Goal: Complete application form: Complete application form

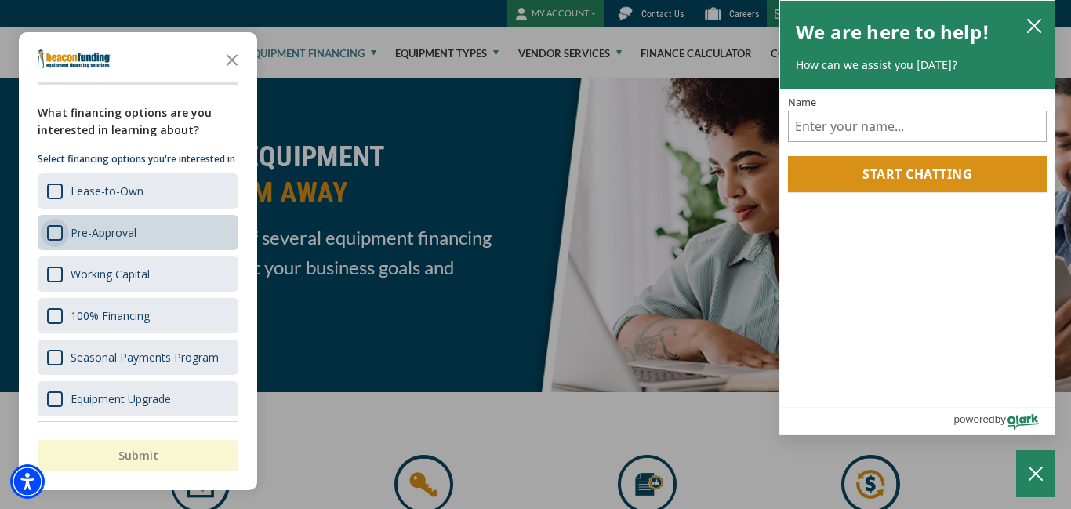
click at [55, 241] on div "Survey" at bounding box center [55, 233] width 16 height 16
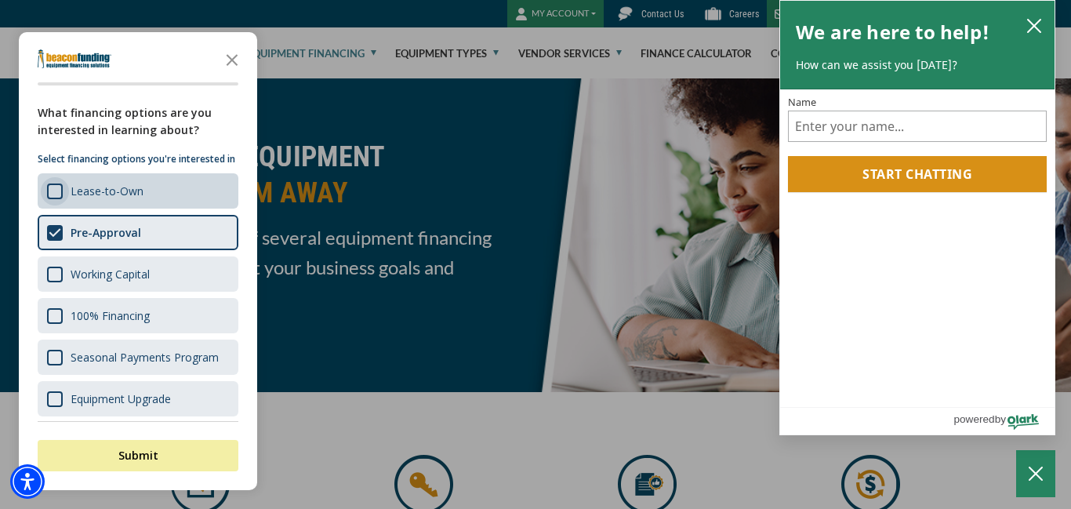
click at [56, 199] on div "Survey" at bounding box center [55, 191] width 16 height 16
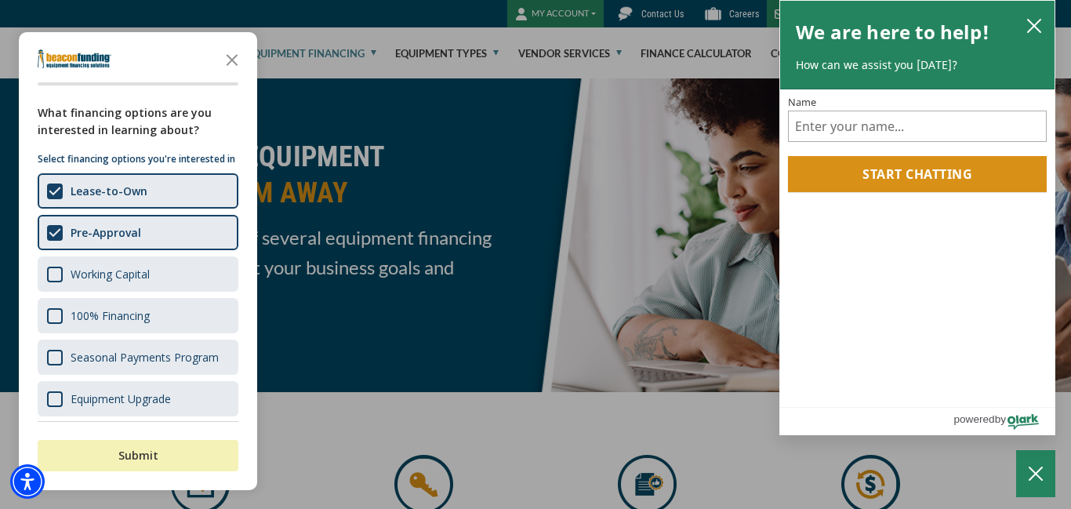
click at [144, 467] on button "Submit" at bounding box center [138, 455] width 201 height 31
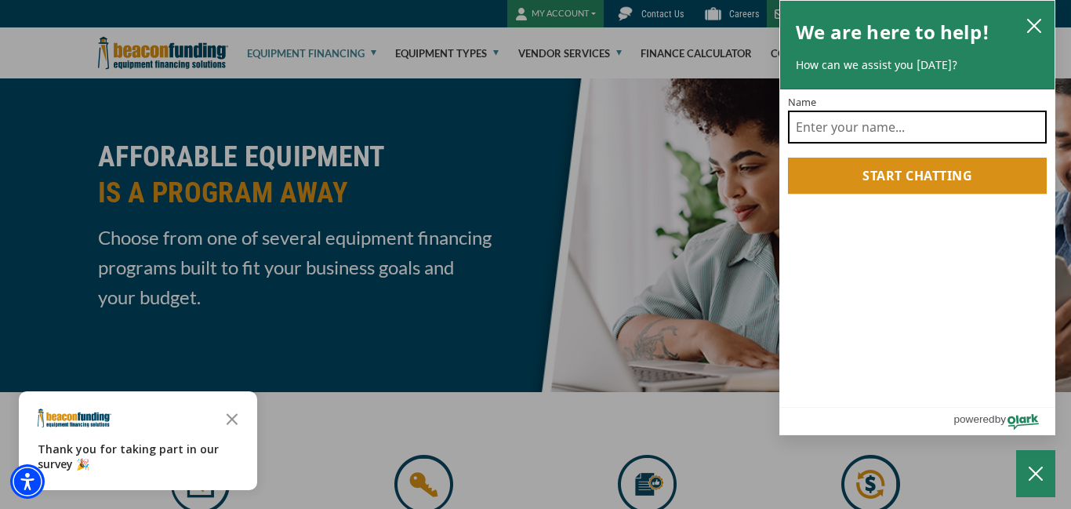
click at [958, 129] on input "Name" at bounding box center [917, 127] width 259 height 33
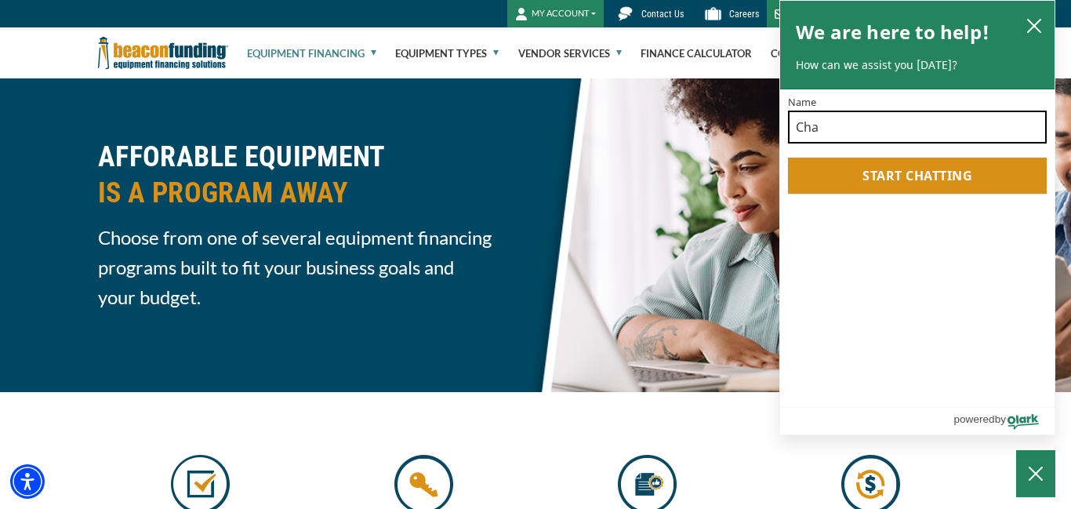
type input "Chai Footman"
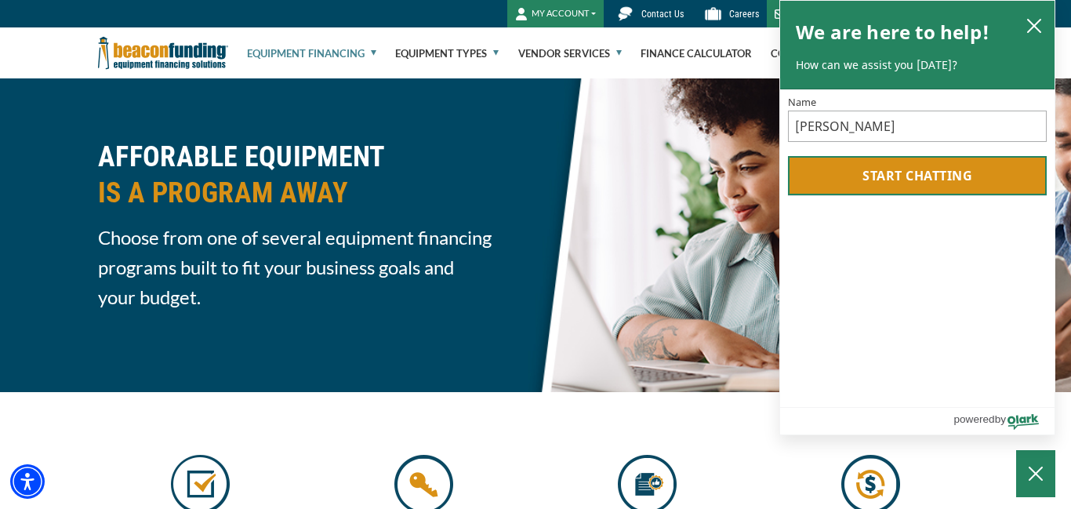
click at [913, 186] on button "Start chatting" at bounding box center [917, 175] width 259 height 39
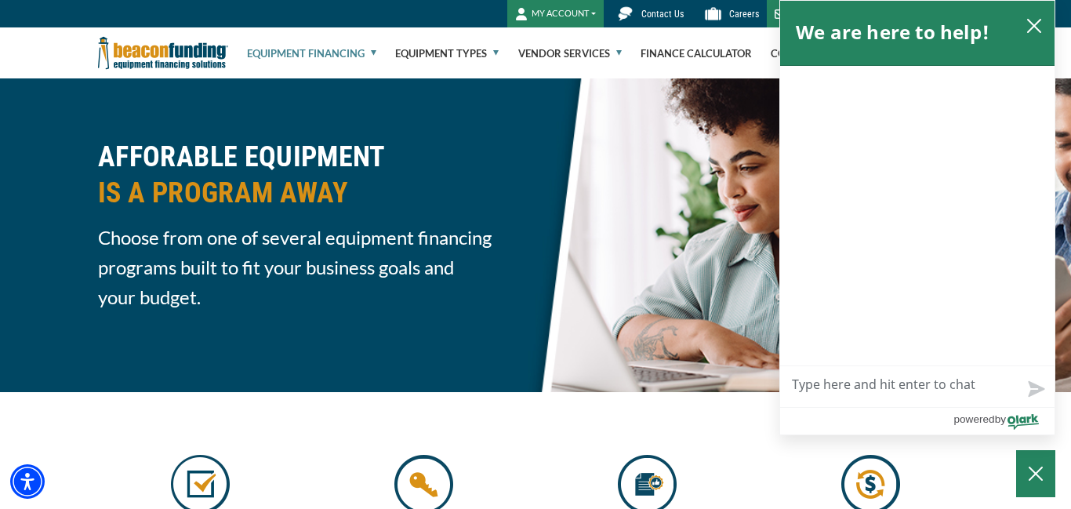
click at [907, 383] on textarea "Live Chat Now" at bounding box center [917, 386] width 274 height 41
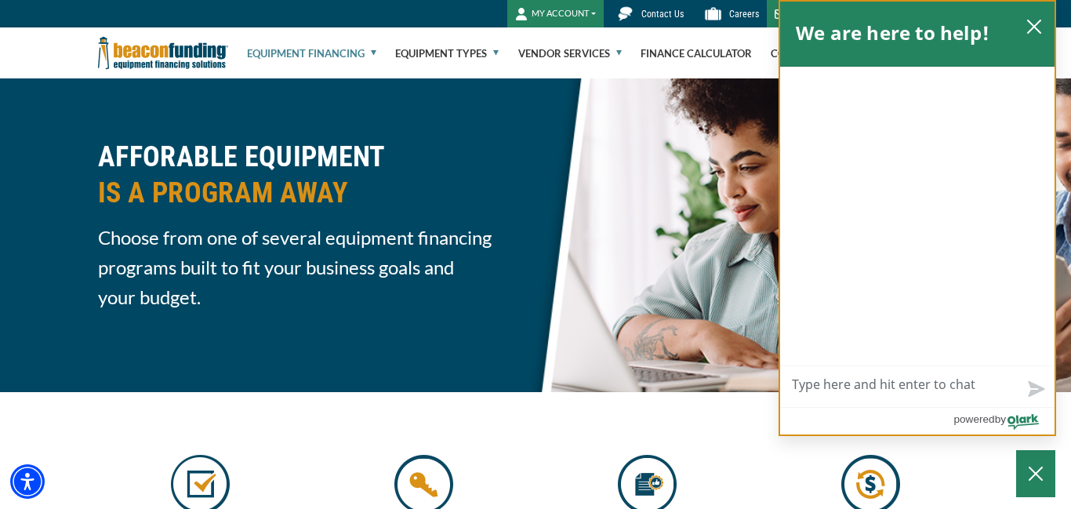
click at [876, 300] on div "chat" at bounding box center [917, 216] width 274 height 299
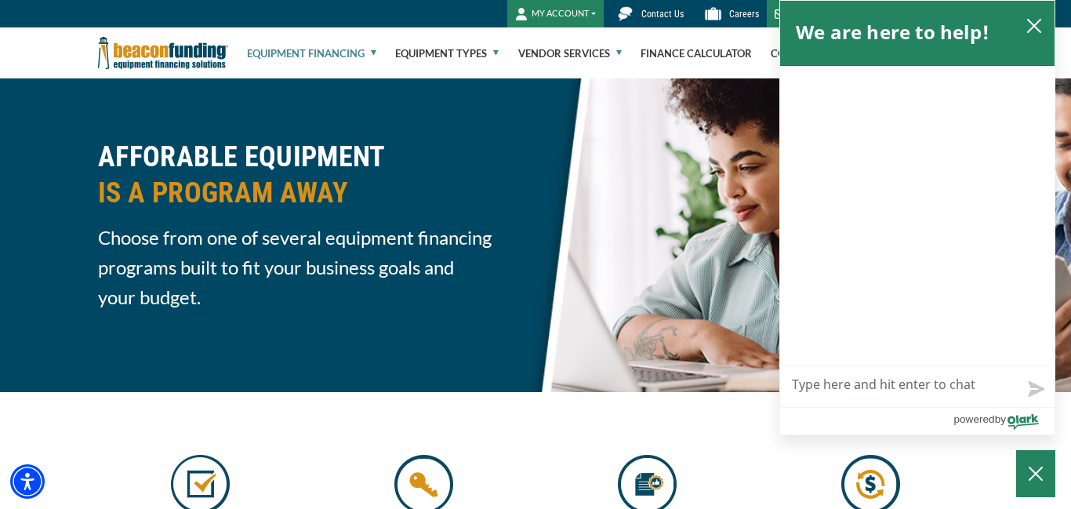
click at [854, 393] on textarea "Live Chat Now" at bounding box center [917, 386] width 274 height 41
type textarea "I"
type textarea "I'"
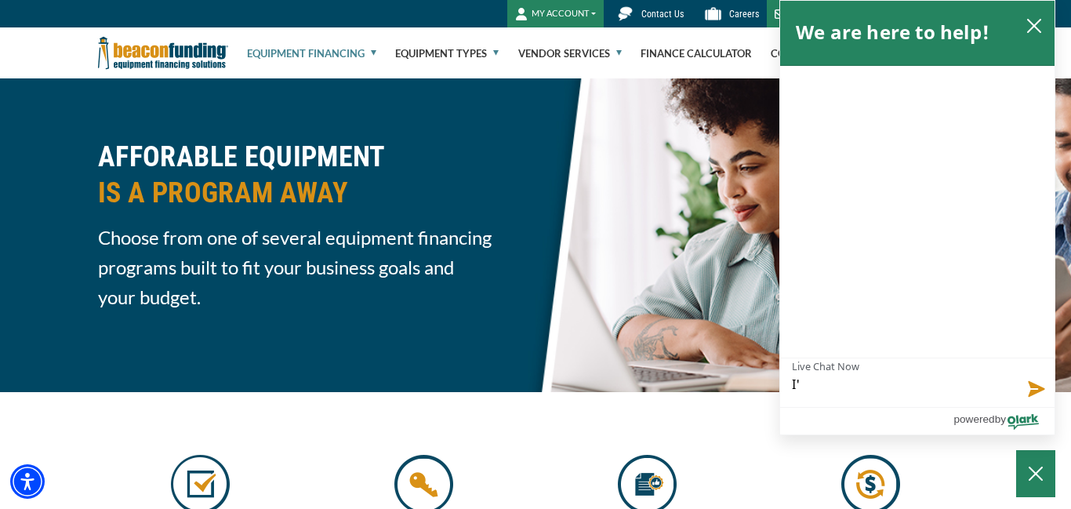
type textarea "I'm"
type textarea "I'm r"
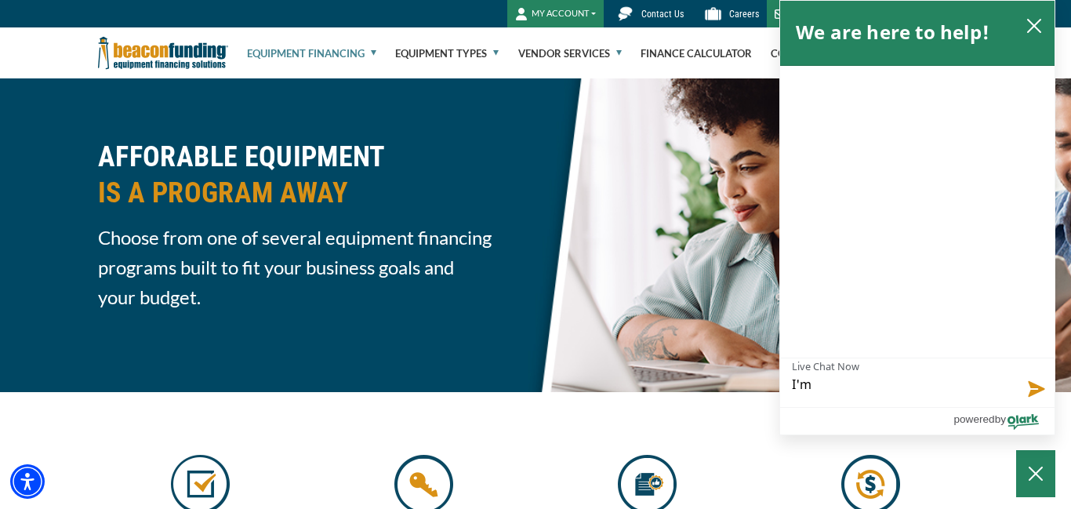
type textarea "I'm r"
type textarea "I'm re"
click at [314, 50] on link "Equipment Financing" at bounding box center [311, 53] width 129 height 50
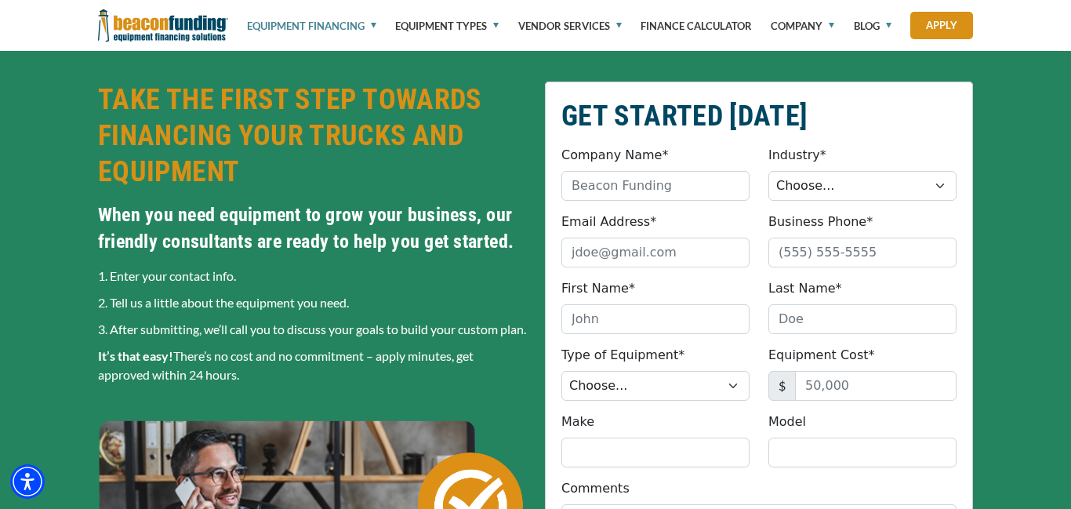
scroll to position [381, 0]
click at [939, 188] on select "Choose... Towing Landscape/Hardscape Decorated Apparel Septic Light Constructio…" at bounding box center [863, 186] width 188 height 30
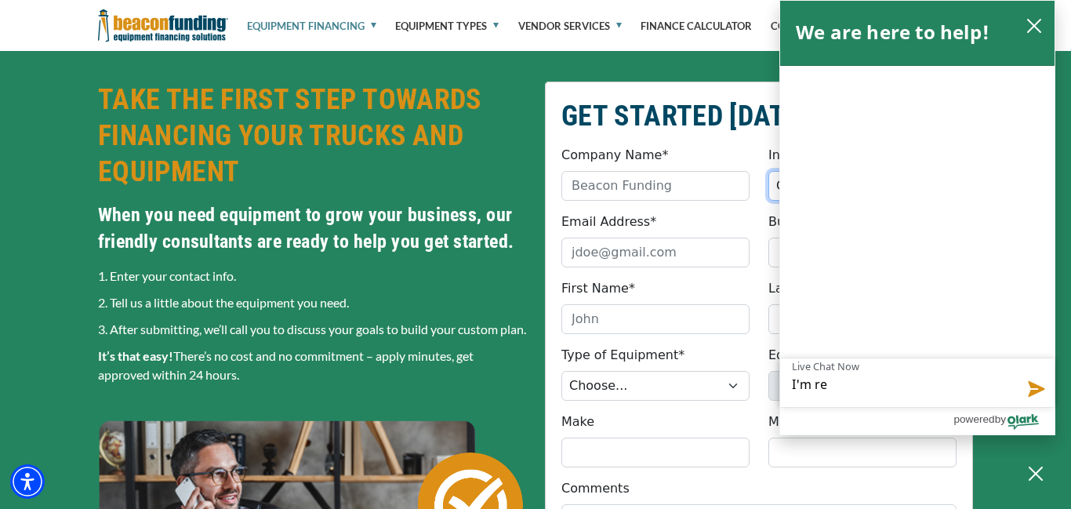
select select "5"
click at [769, 171] on select "Choose... Towing Landscape/Hardscape Decorated Apparel Septic Light Constructio…" at bounding box center [863, 186] width 188 height 30
click at [1038, 24] on icon "close chatbox" at bounding box center [1034, 26] width 16 height 16
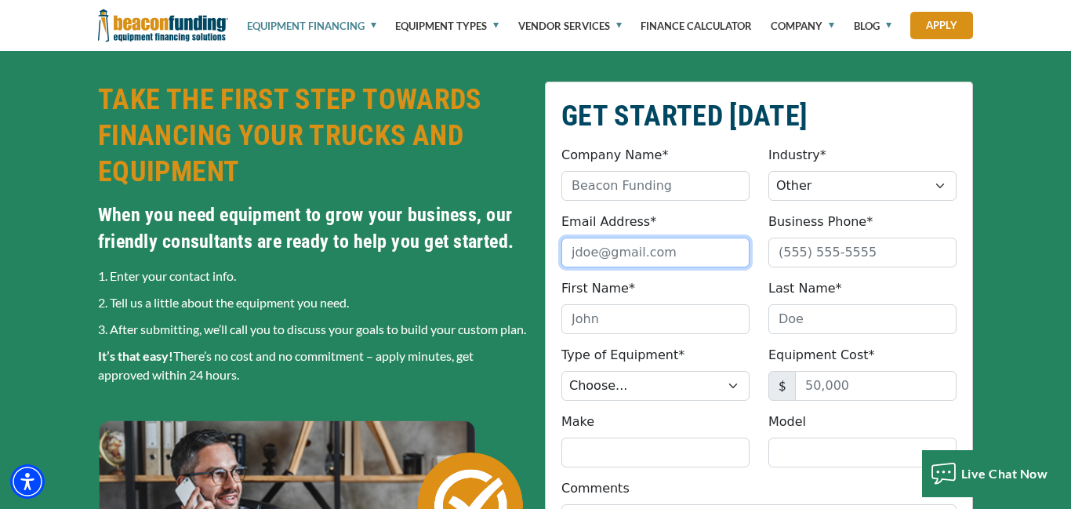
click at [674, 257] on input "Email Address*" at bounding box center [655, 253] width 188 height 30
type input "[EMAIL_ADDRESS][DOMAIN_NAME]"
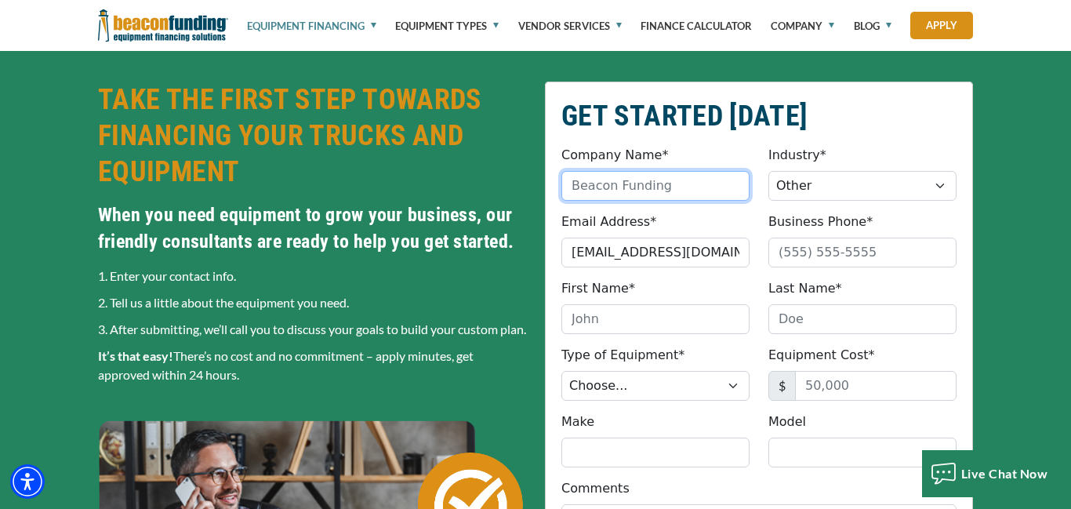
type input "Footprint Logistics"
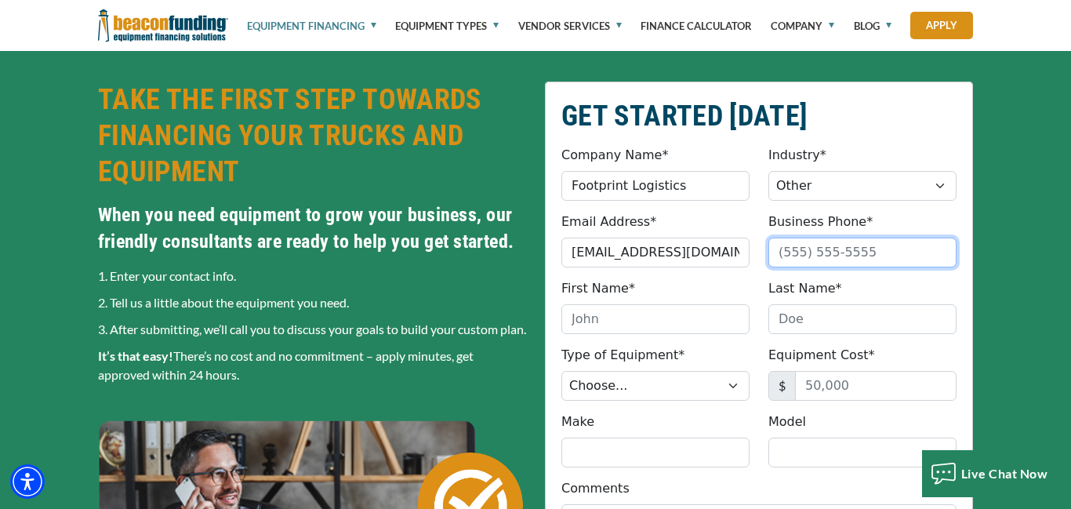
type input "9546471057"
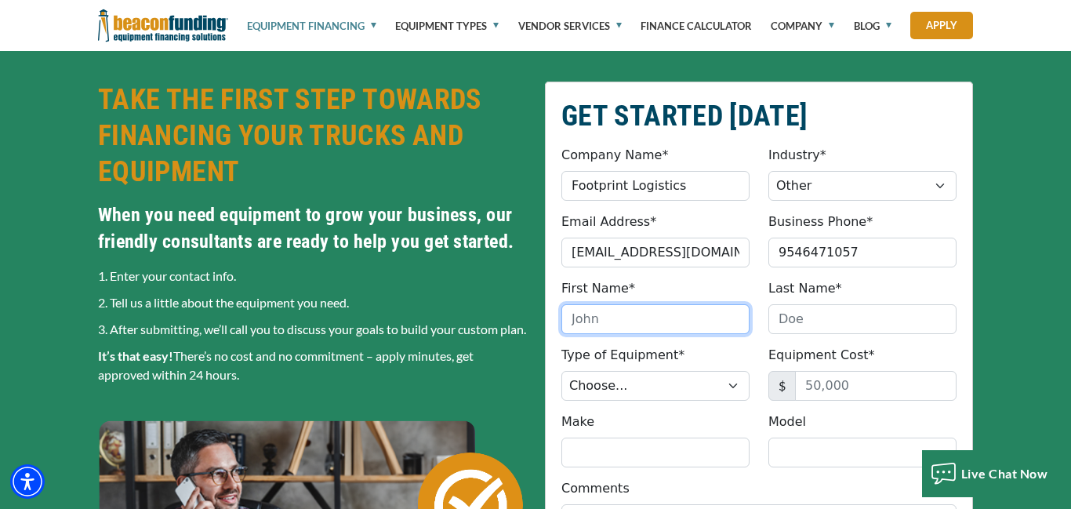
type input "Chai"
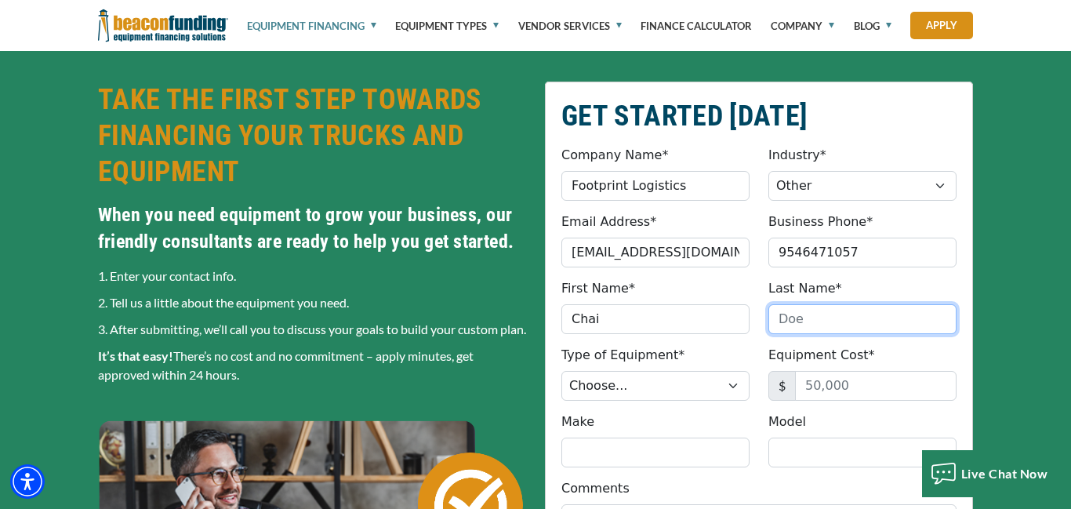
type input "Footman"
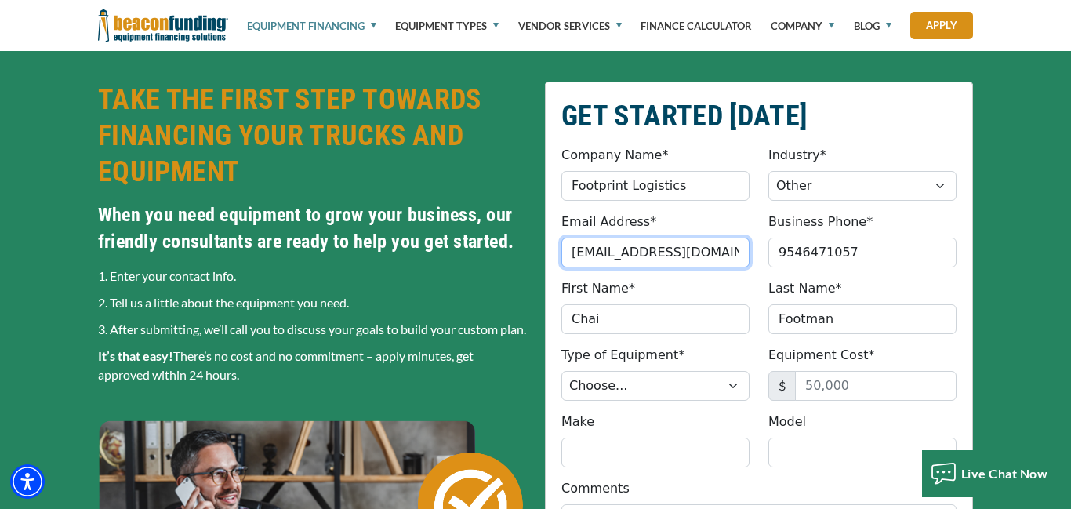
type input "[PHONE_NUMBER]"
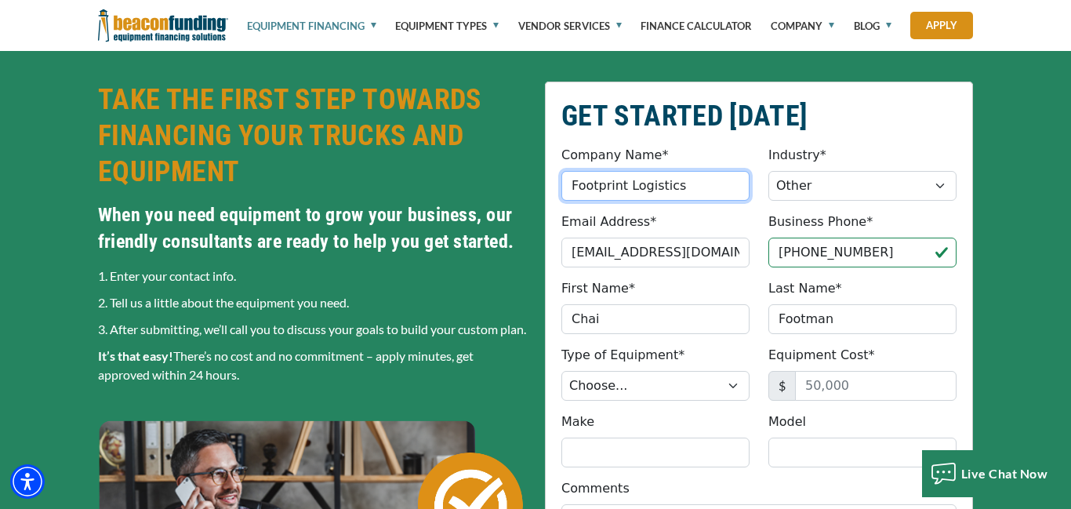
click at [686, 187] on input "Footprint Logistics" at bounding box center [655, 186] width 188 height 30
type input "F"
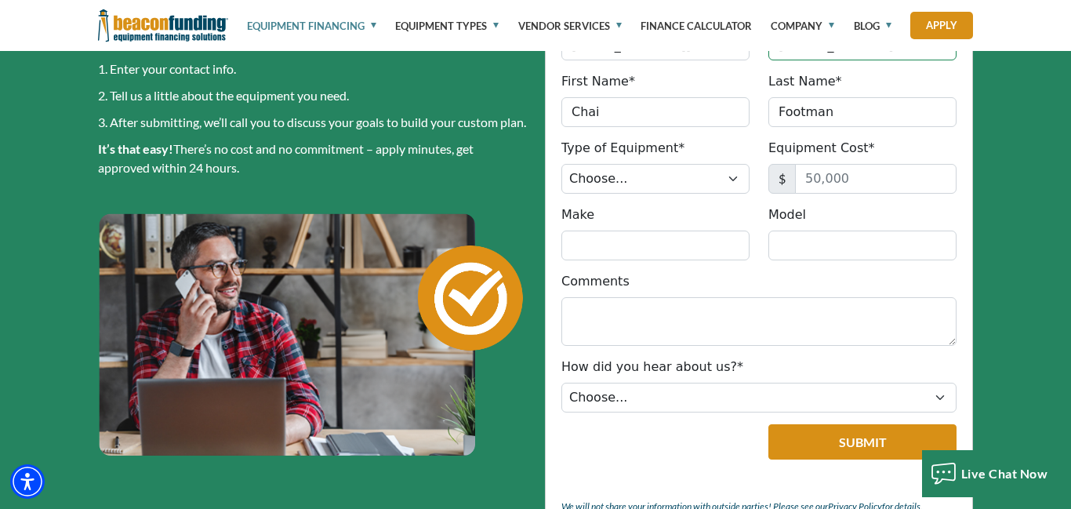
scroll to position [596, 0]
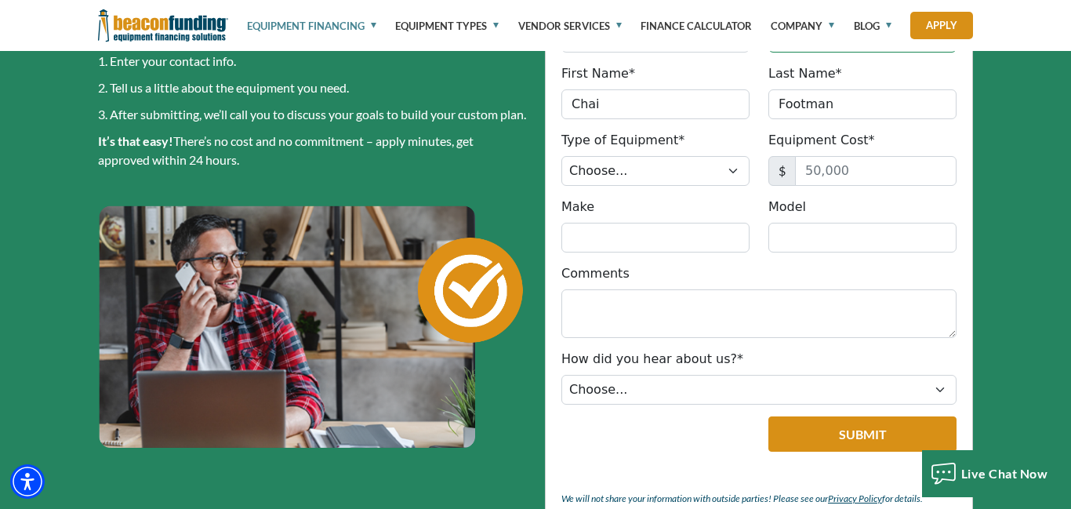
type input "Complete Print Design"
click at [864, 166] on input "Equipment Cost*" at bounding box center [876, 171] width 162 height 30
click at [859, 171] on input "Equipment Cost*" at bounding box center [876, 171] width 162 height 30
drag, startPoint x: 859, startPoint y: 171, endPoint x: 815, endPoint y: 171, distance: 43.9
click at [815, 171] on input "Equipment Cost*" at bounding box center [876, 171] width 162 height 30
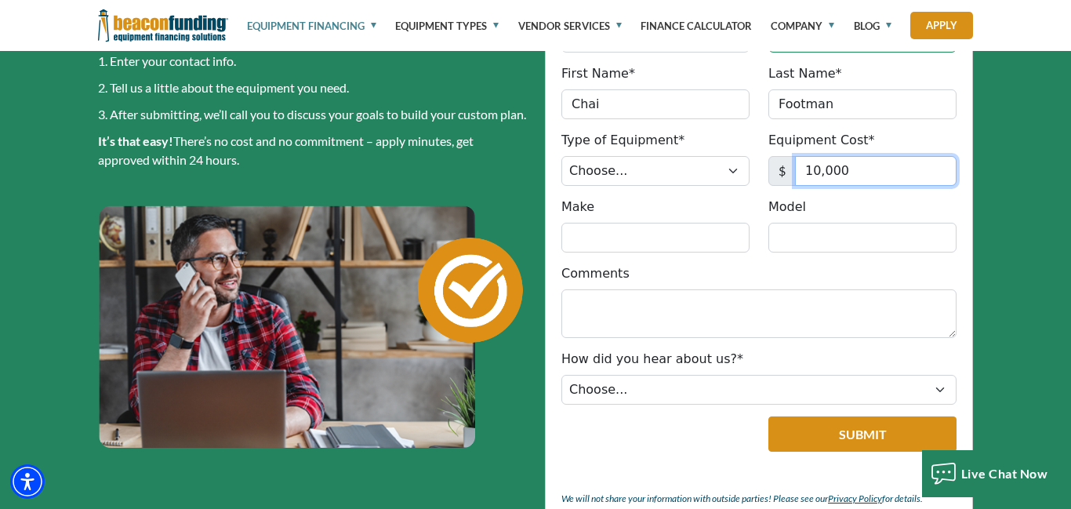
type input "10,000"
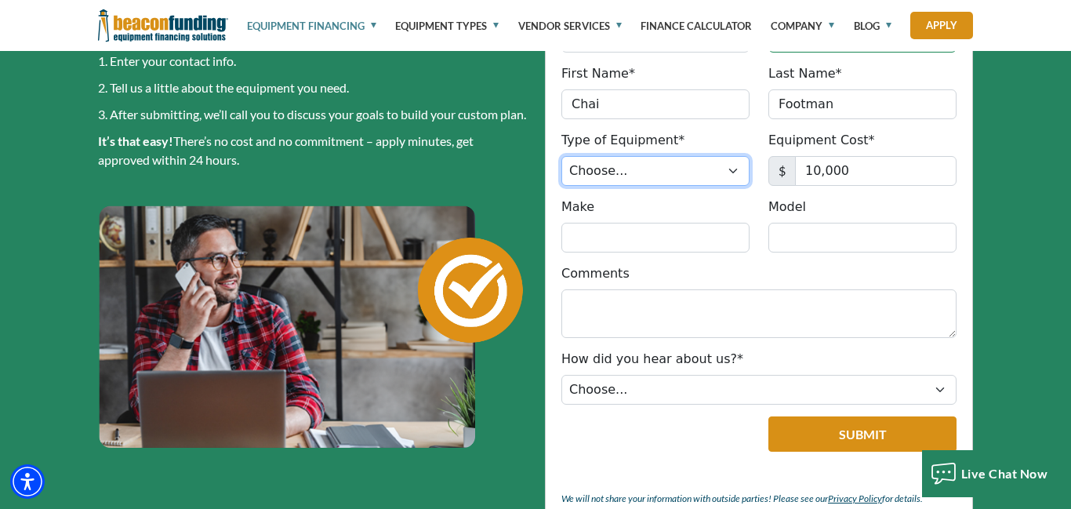
click at [735, 173] on select "Choose... Backhoe Boom/Bucket Truck Chipper Commercial Mower Crane DTG/DTF Prin…" at bounding box center [655, 171] width 188 height 30
select select "10"
click at [561, 156] on select "Choose... Backhoe Boom/Bucket Truck Chipper Commercial Mower Crane DTG/DTF Prin…" at bounding box center [655, 171] width 188 height 30
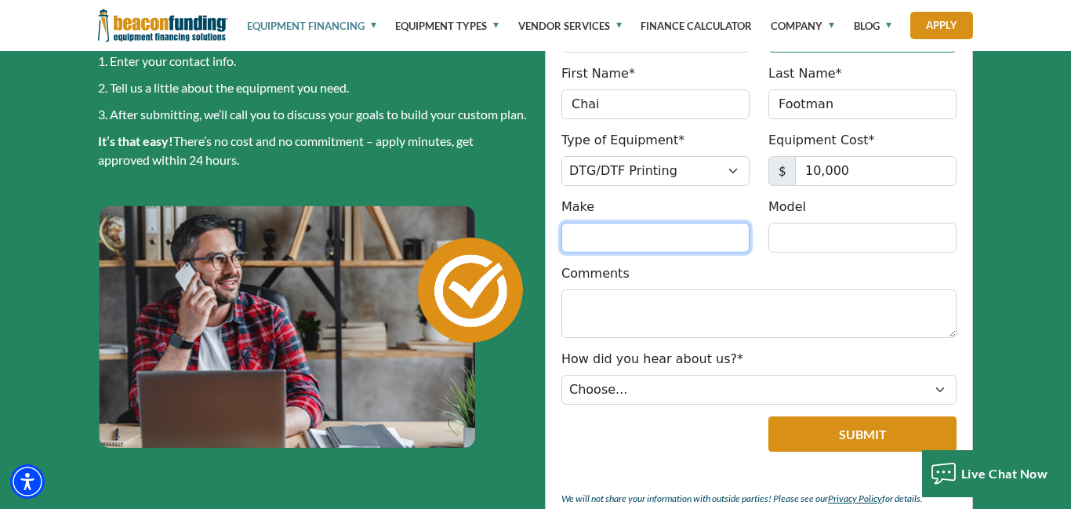
click at [695, 237] on input "Make" at bounding box center [655, 238] width 188 height 30
type input "ColorMaster"
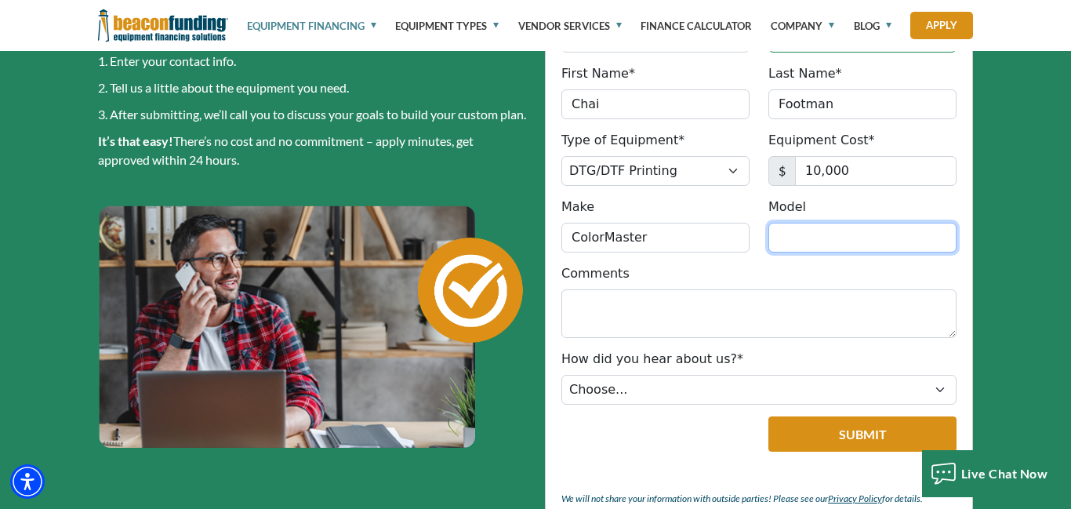
click at [793, 234] on input "Model" at bounding box center [863, 238] width 188 height 30
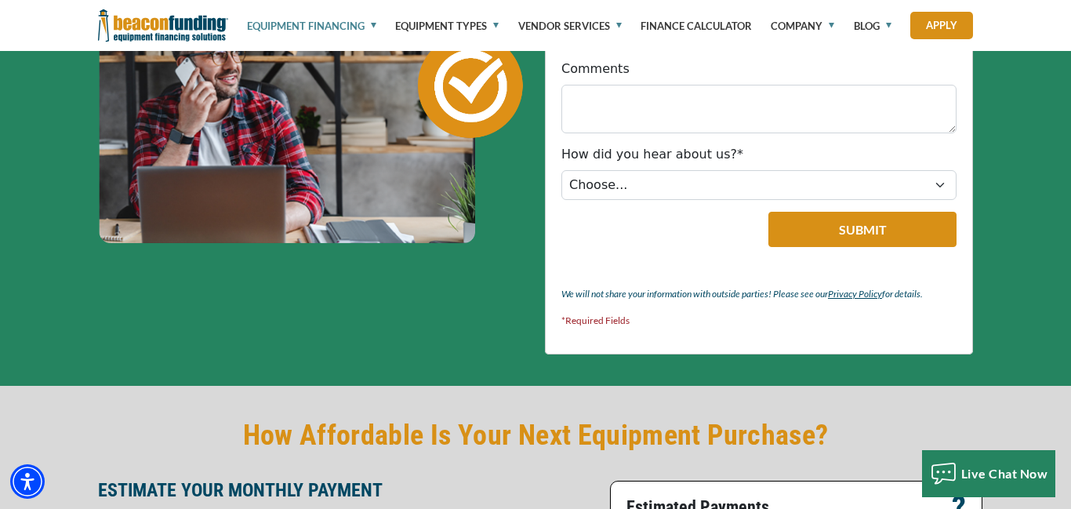
scroll to position [809, 0]
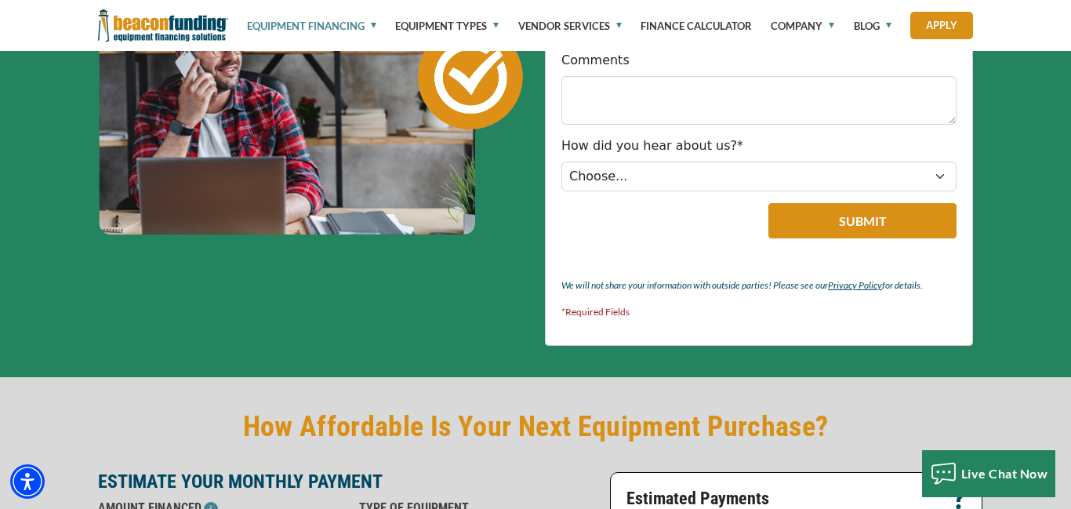
type input "604 Max"
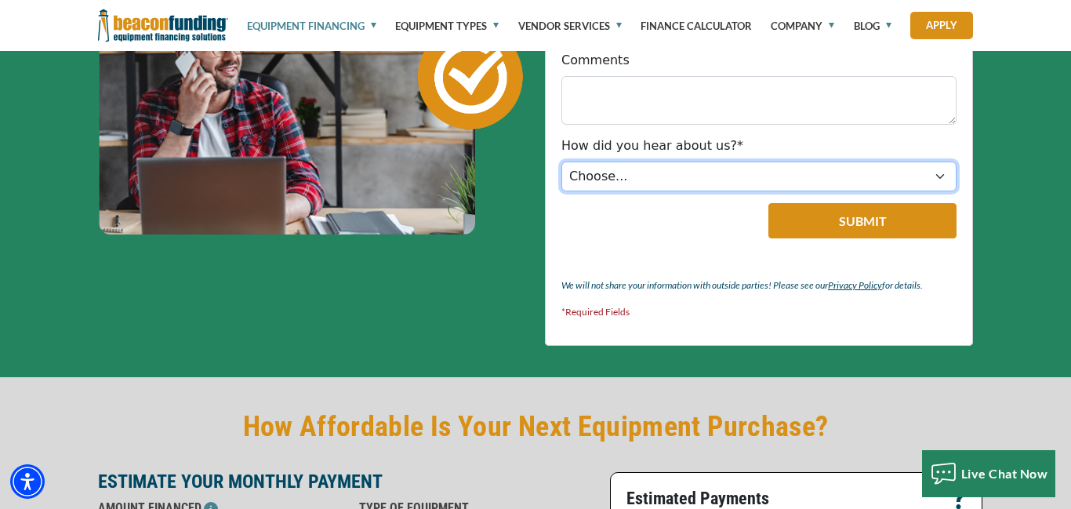
click at [941, 173] on select "Choose... Internet Search Vendor Referral Word of Mouth Client Referral Email E…" at bounding box center [758, 177] width 395 height 30
select select "19"
click at [561, 162] on select "Choose... Internet Search Vendor Referral Word of Mouth Client Referral Email E…" at bounding box center [758, 177] width 395 height 30
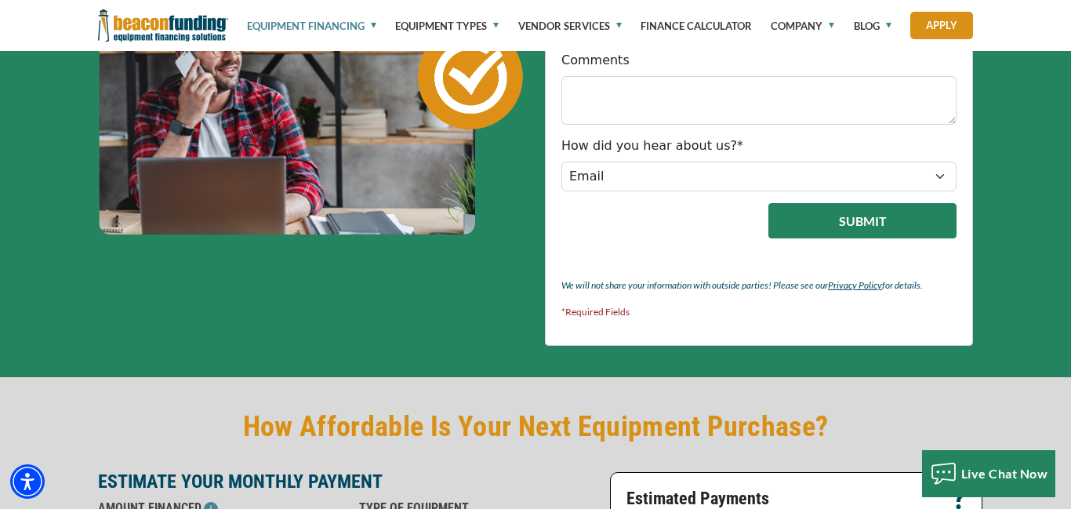
click at [812, 217] on button "Submit" at bounding box center [863, 220] width 188 height 35
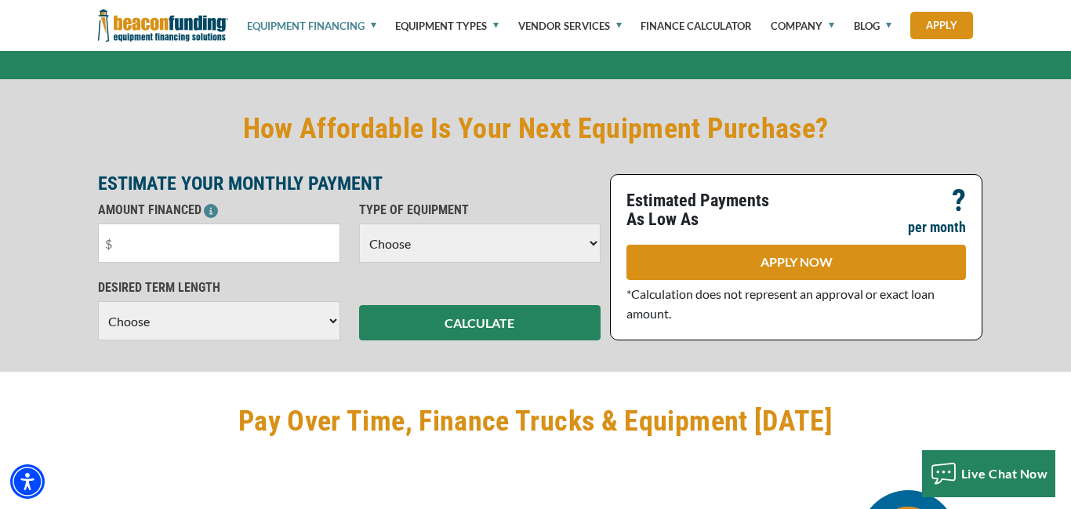
scroll to position [1016, 0]
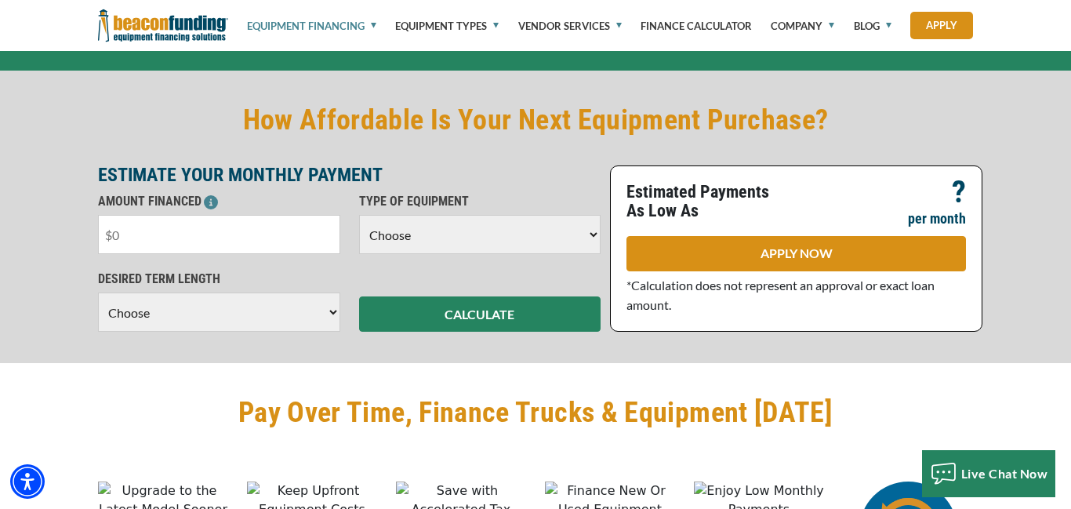
click at [154, 254] on input "text" at bounding box center [219, 234] width 242 height 39
type input "$10,000"
click at [594, 251] on select "Choose Backhoe Boom/Bucket Truck Chipper Commercial Mower Crane DTG/DTF Printin…" at bounding box center [480, 234] width 242 height 39
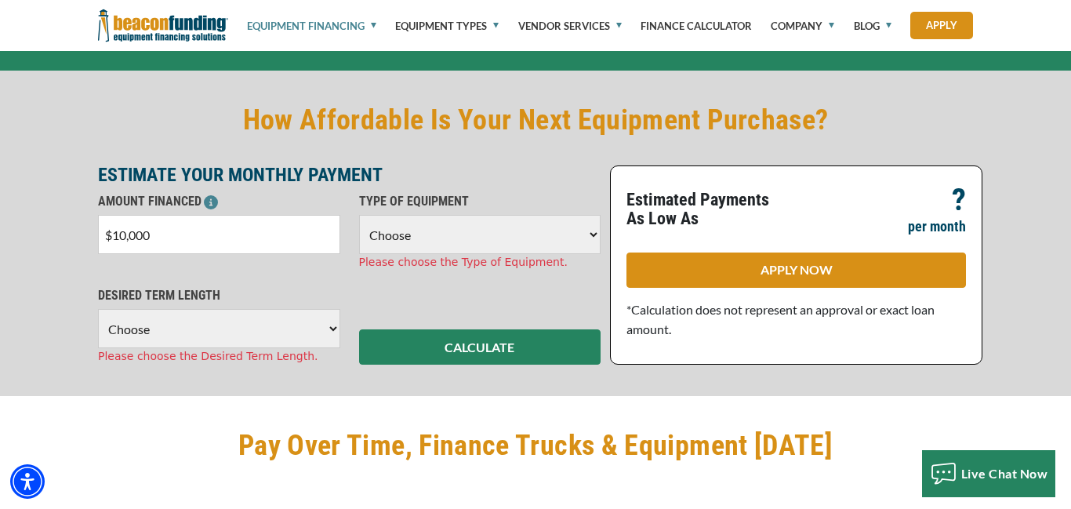
select select "10"
click at [359, 215] on select "Choose Backhoe Boom/Bucket Truck Chipper Commercial Mower Crane DTG/DTF Printin…" at bounding box center [480, 234] width 242 height 39
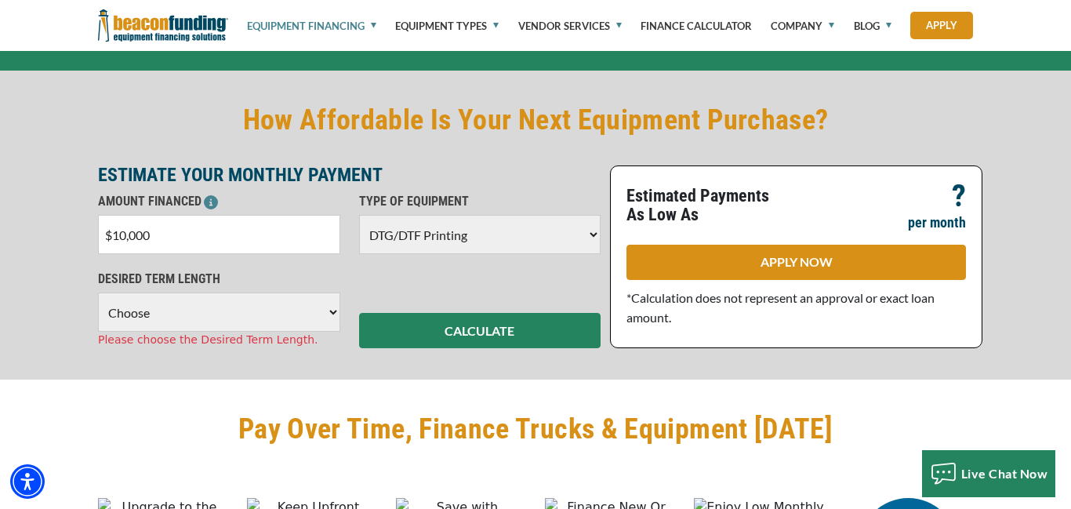
click at [337, 332] on select "Choose 36 Months 48 Months 60 Months" at bounding box center [219, 312] width 242 height 39
click at [98, 293] on select "Choose 36 Months 48 Months 60 Months" at bounding box center [219, 312] width 242 height 39
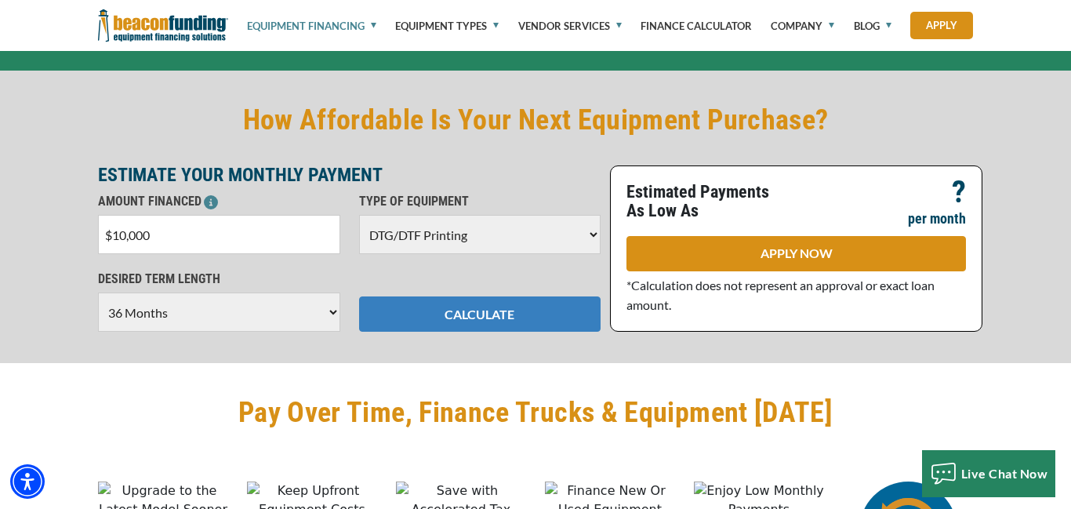
click at [492, 332] on button "CALCULATE" at bounding box center [480, 313] width 242 height 35
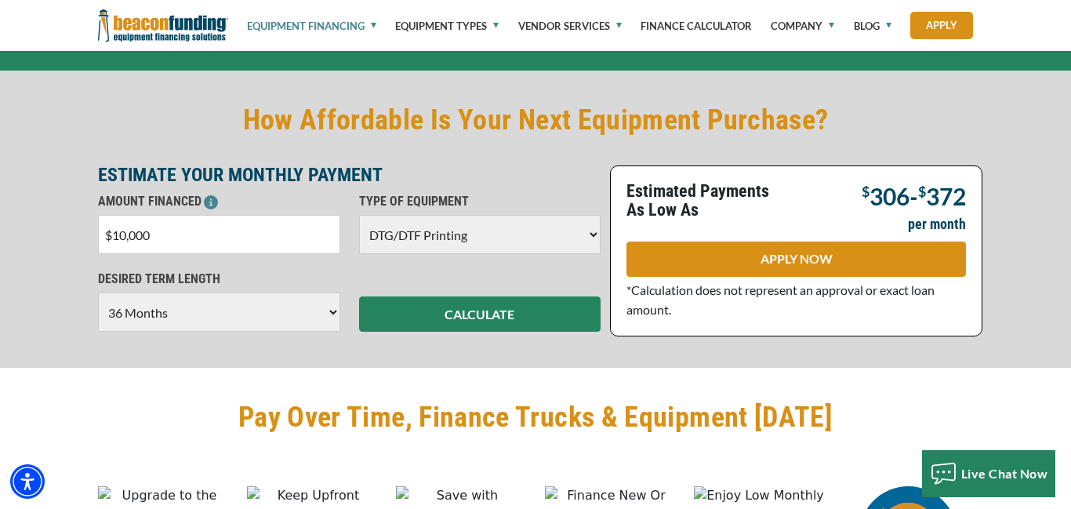
click at [338, 329] on select "Choose 36 Months 48 Months 60 Months" at bounding box center [219, 312] width 242 height 39
select select "48"
click at [98, 293] on select "Choose 36 Months 48 Months 60 Months" at bounding box center [219, 312] width 242 height 39
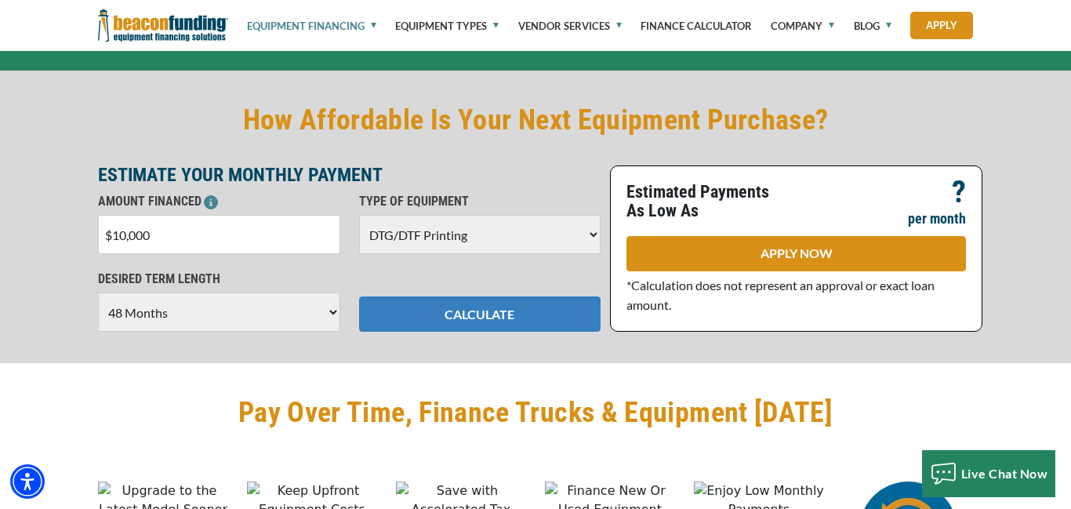
click at [485, 323] on button "CALCULATE" at bounding box center [480, 313] width 242 height 35
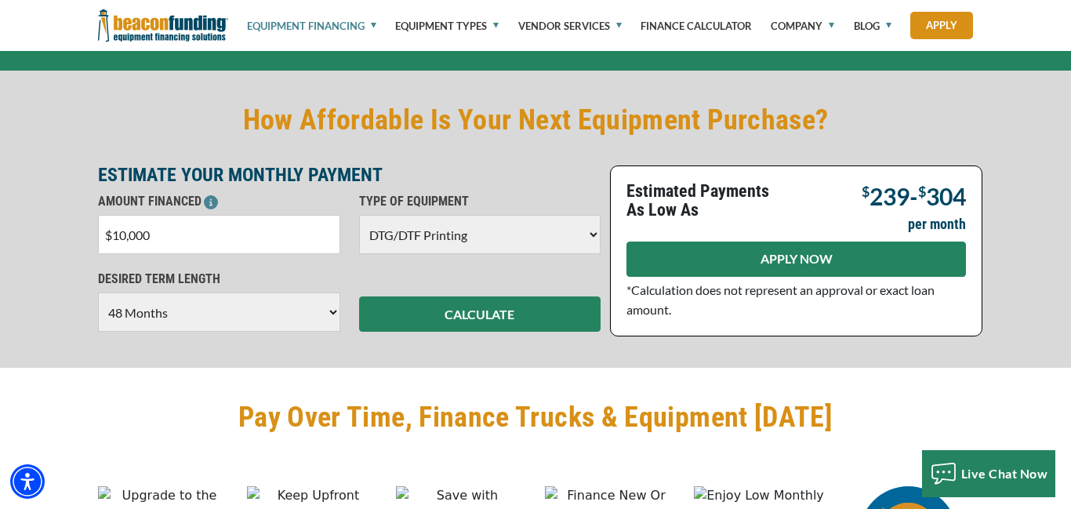
click at [862, 277] on link "APPLY NOW" at bounding box center [797, 259] width 340 height 35
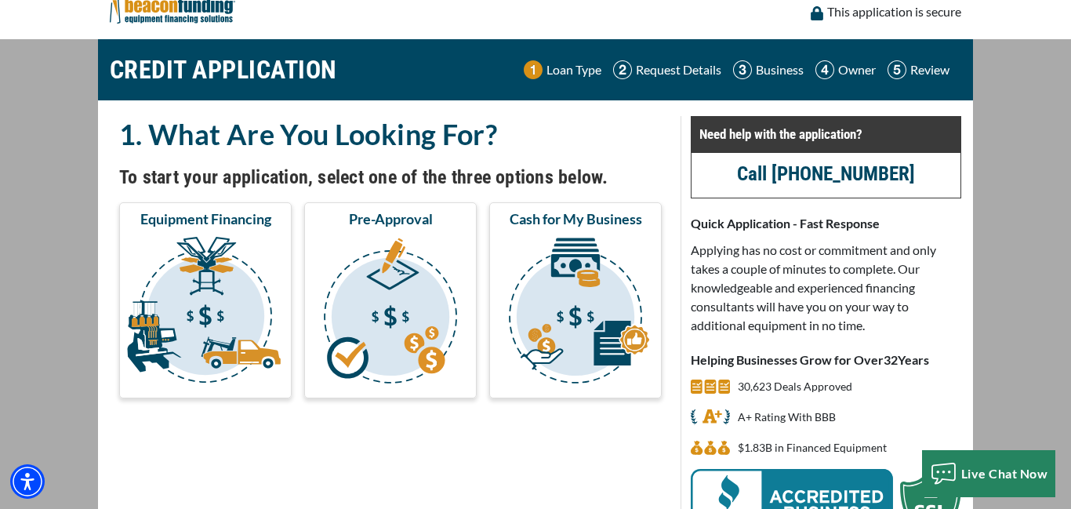
scroll to position [15, 0]
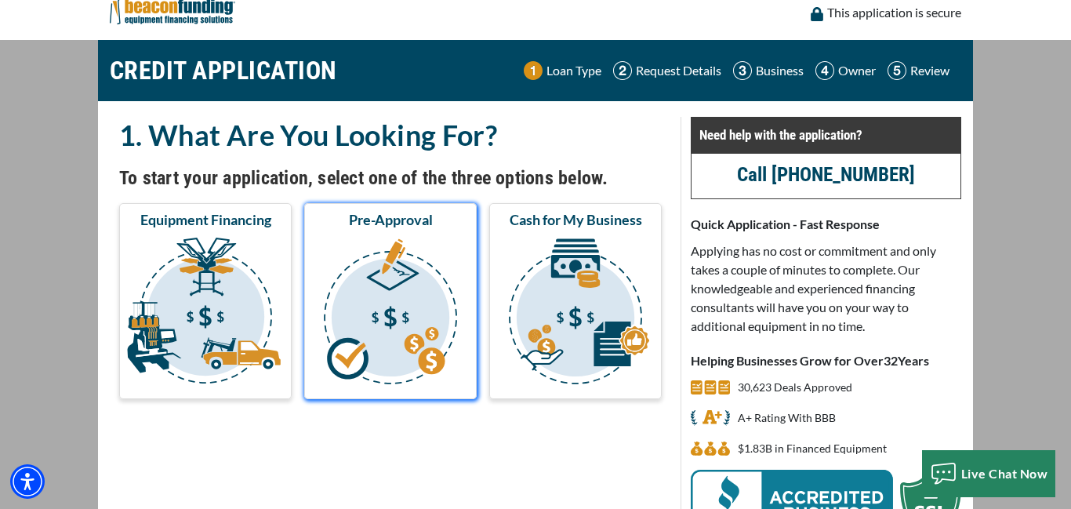
click at [423, 296] on img "submit" at bounding box center [390, 313] width 166 height 157
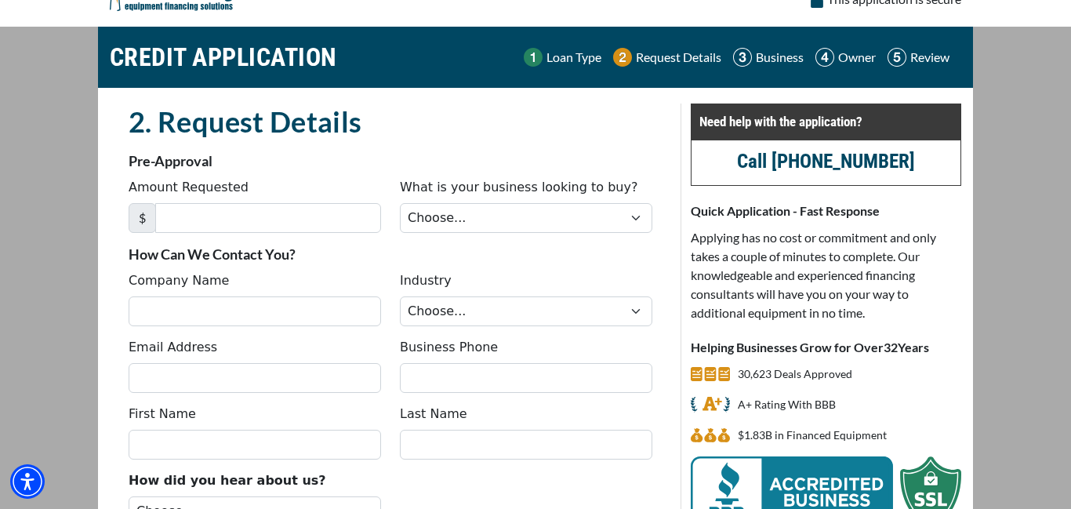
scroll to position [34, 0]
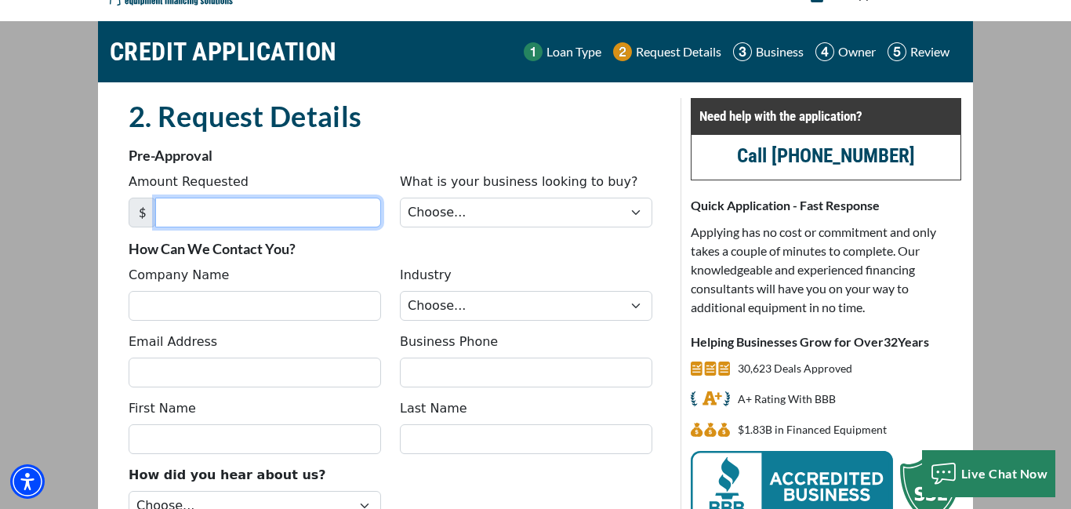
click at [243, 218] on input "Amount Requested" at bounding box center [268, 213] width 226 height 30
type input "10,000"
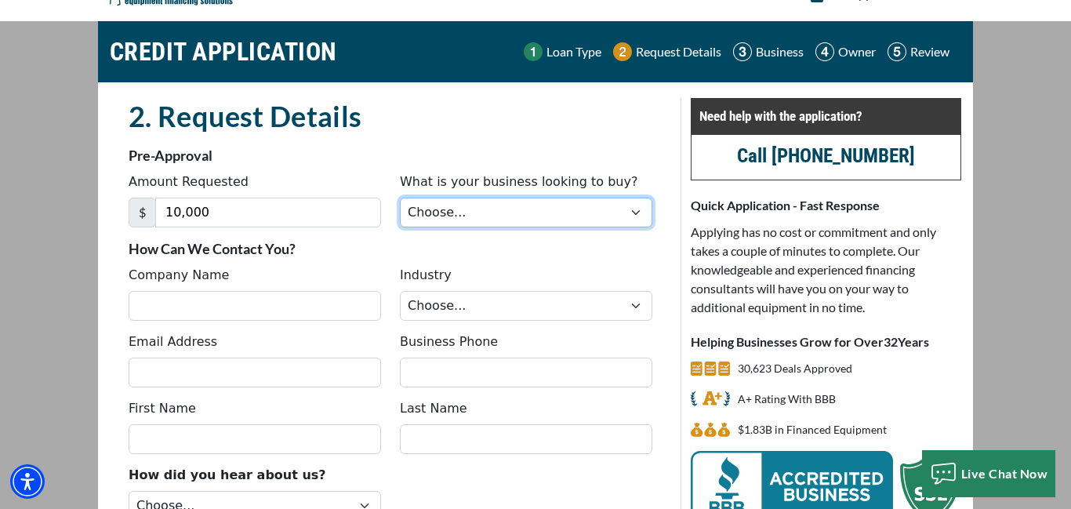
click at [638, 212] on select "Choose... Backhoe Boom/Bucket Truck Chipper Commercial Mower Crane DTG/DTF Prin…" at bounding box center [526, 213] width 253 height 30
select select "10"
click at [400, 198] on select "Choose... Backhoe Boom/Bucket Truck Chipper Commercial Mower Crane DTG/DTF Prin…" at bounding box center [526, 213] width 253 height 30
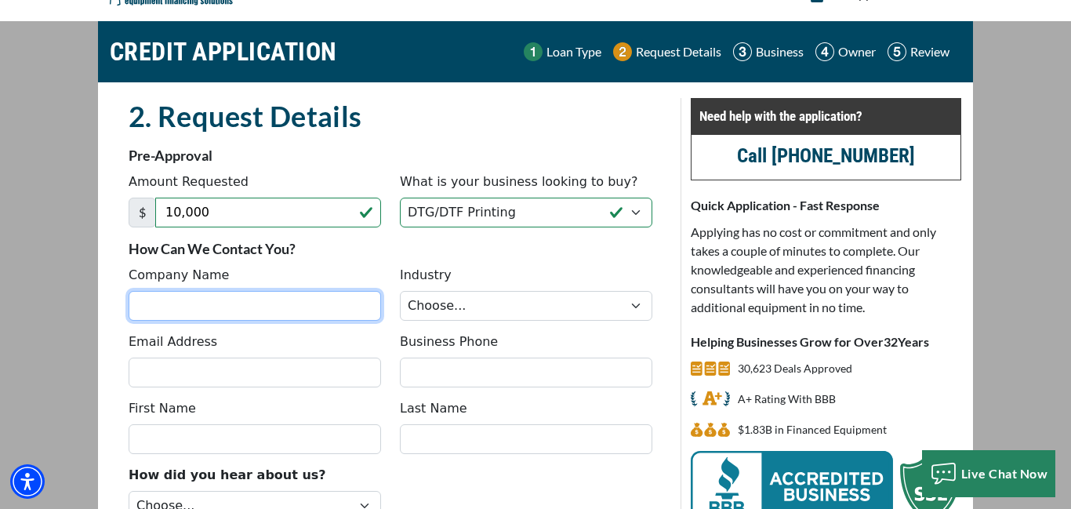
click at [281, 302] on input "Company Name" at bounding box center [255, 306] width 253 height 30
type input "Complete Print Design"
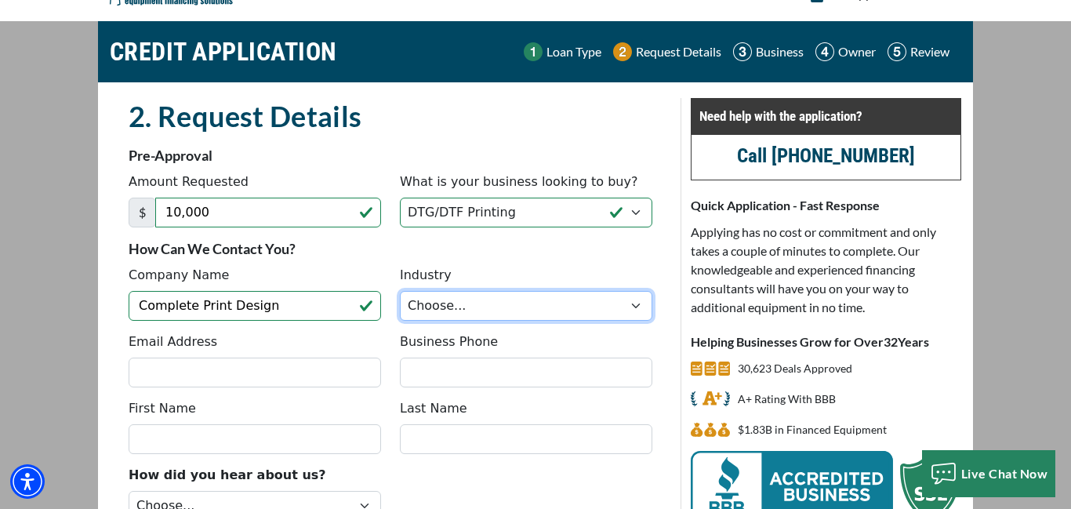
click at [633, 306] on select "Choose... Towing Landscape/Hardscape Decorated Apparel Septic Light Constructio…" at bounding box center [526, 306] width 253 height 30
select select "5"
click at [400, 291] on select "Choose... Towing Landscape/Hardscape Decorated Apparel Septic Light Constructio…" at bounding box center [526, 306] width 253 height 30
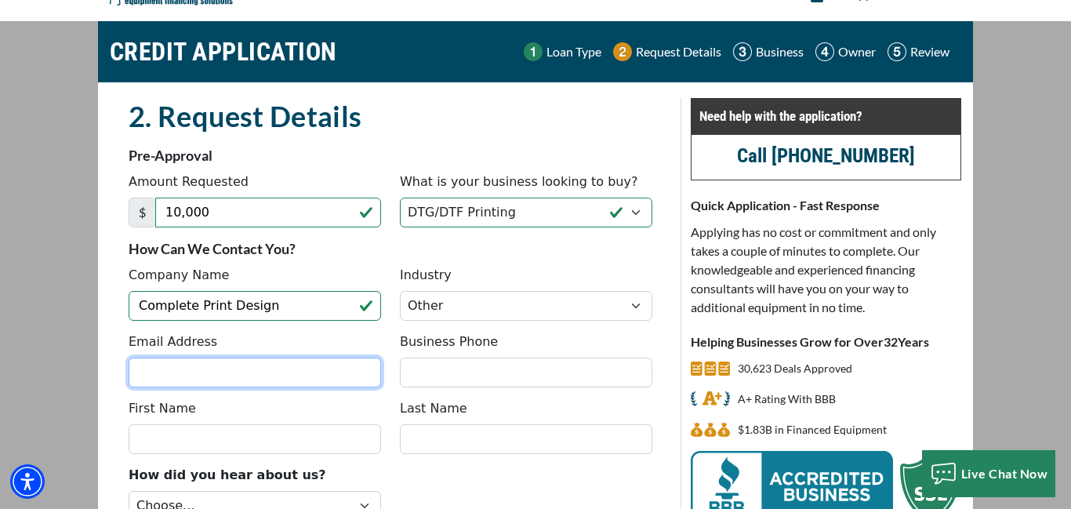
click at [260, 375] on input "Email Address" at bounding box center [255, 373] width 253 height 30
type input "[EMAIL_ADDRESS][DOMAIN_NAME]"
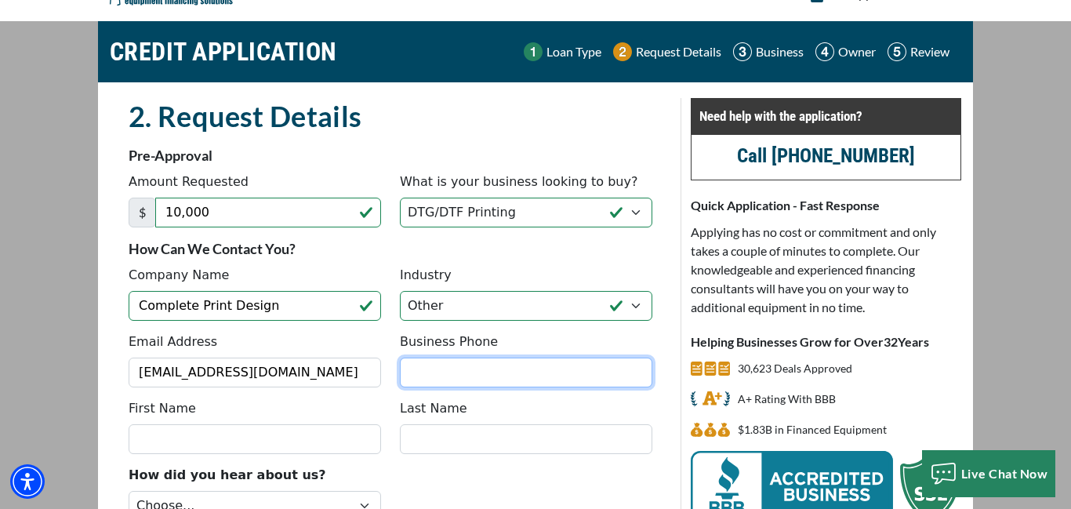
type input "9546471057"
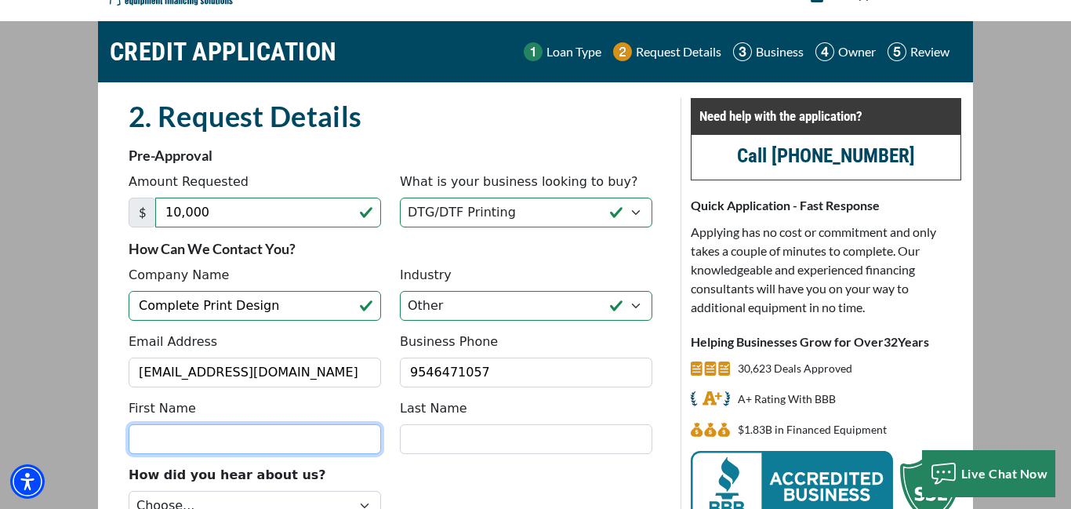
type input "Chai"
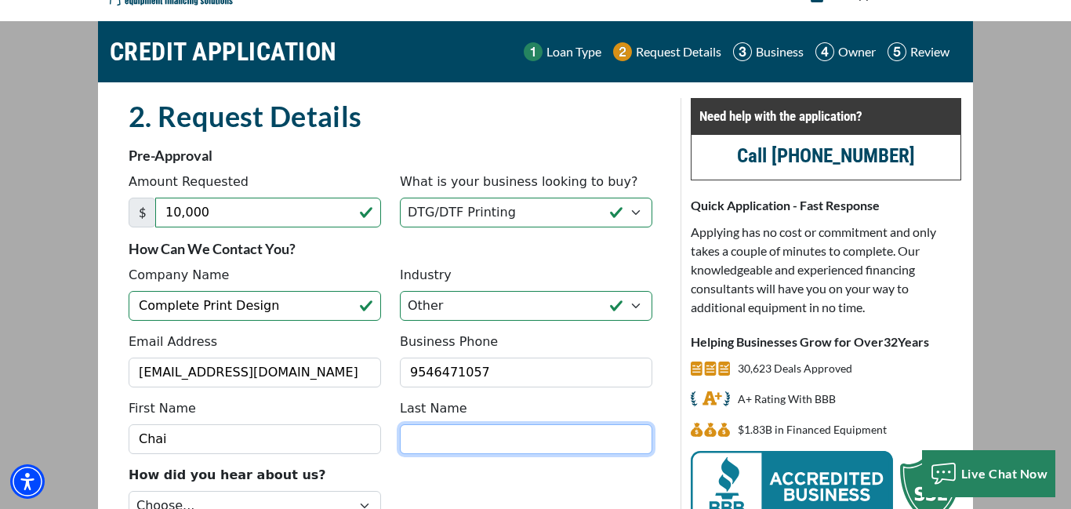
type input "Footman"
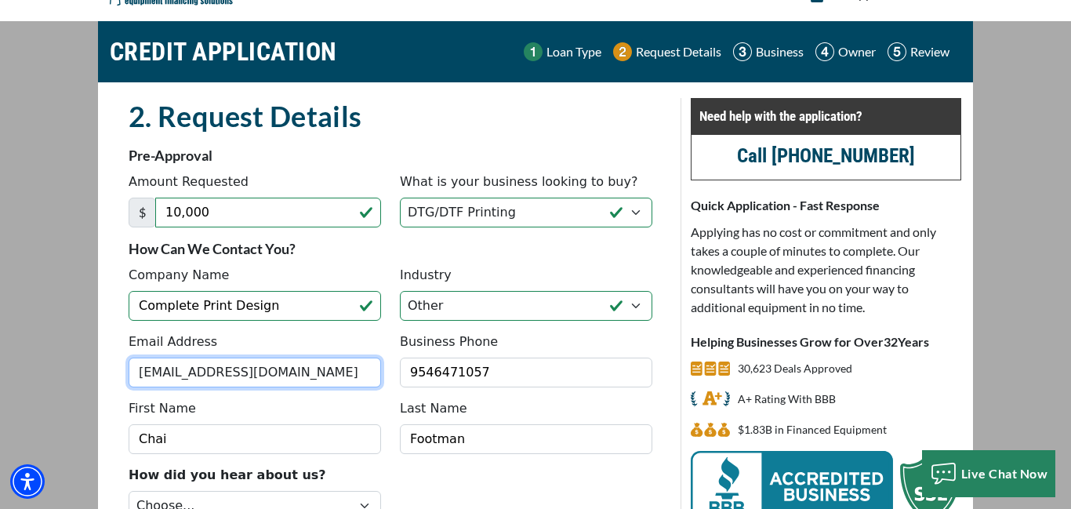
type input "[PHONE_NUMBER]"
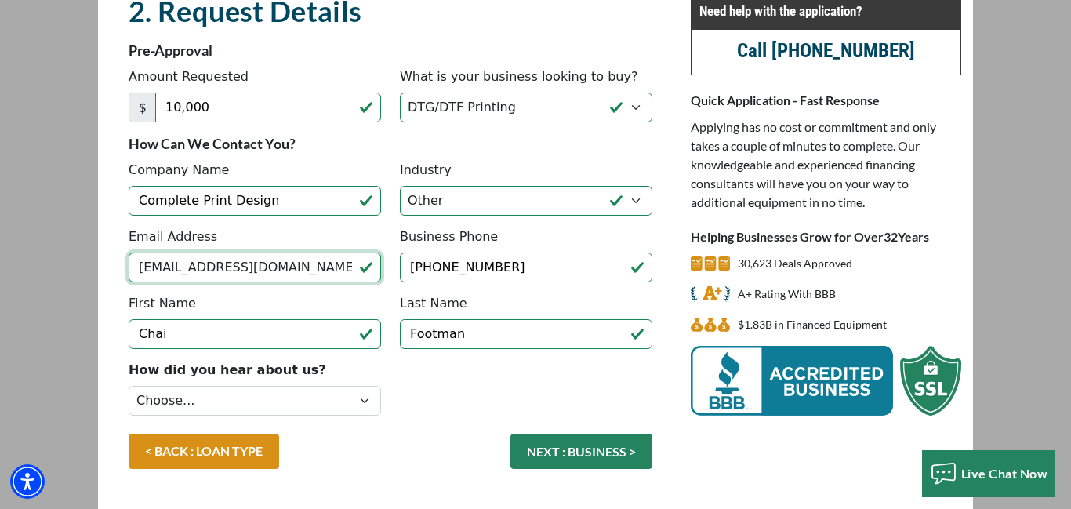
scroll to position [143, 0]
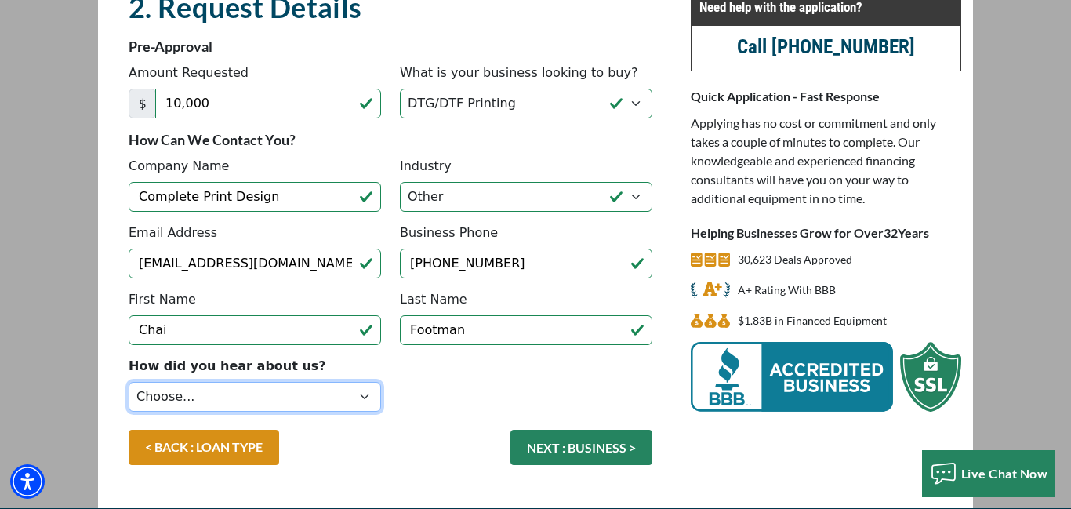
click at [365, 398] on select "Choose... Internet Search Vendor Referral Word of Mouth Client Referral Email E…" at bounding box center [255, 397] width 253 height 30
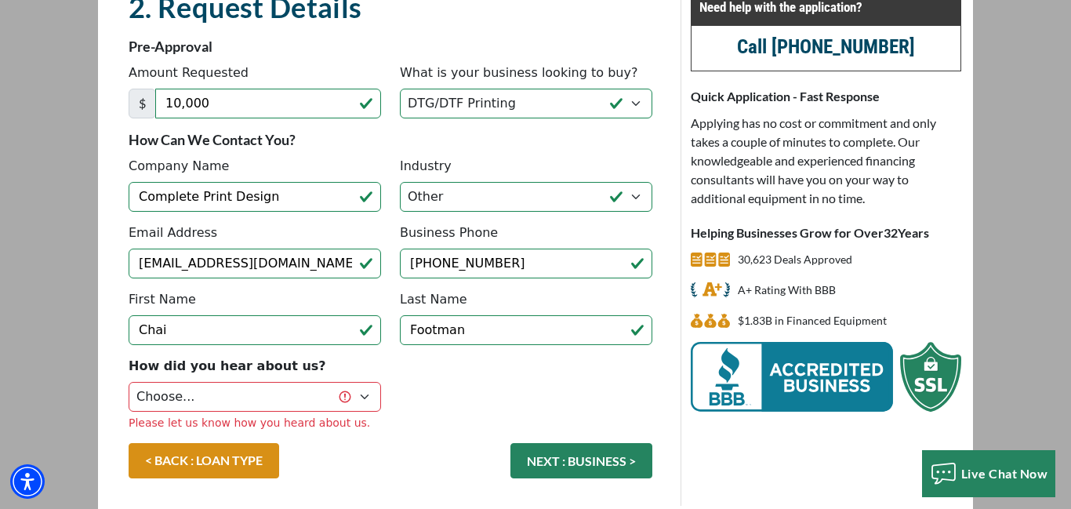
click at [383, 478] on div "< BACK : LOAN TYPE NEXT : BUSINESS >" at bounding box center [390, 468] width 543 height 51
